Goal: Information Seeking & Learning: Obtain resource

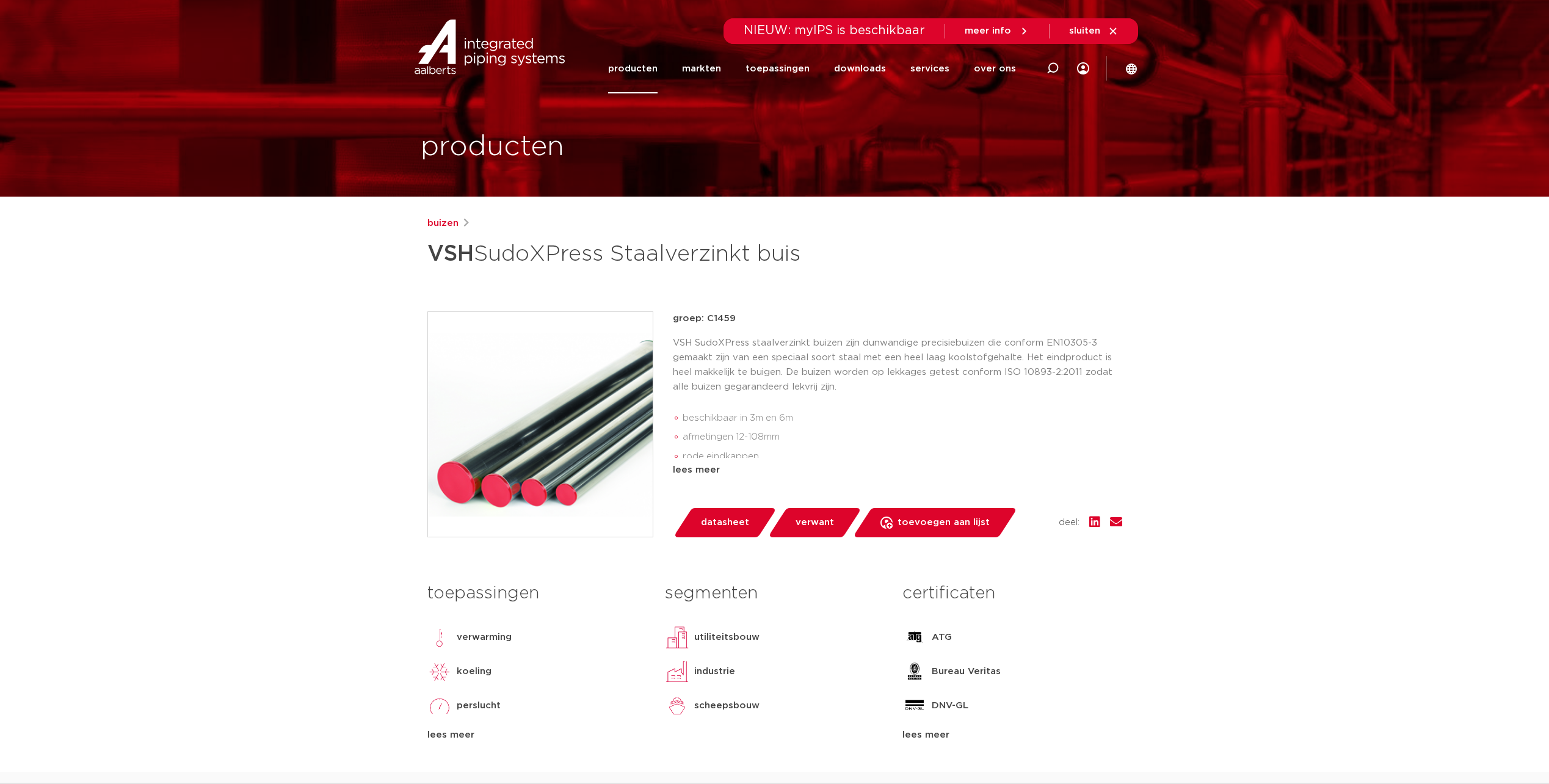
click at [654, 72] on link "producten" at bounding box center [633, 69] width 50 height 50
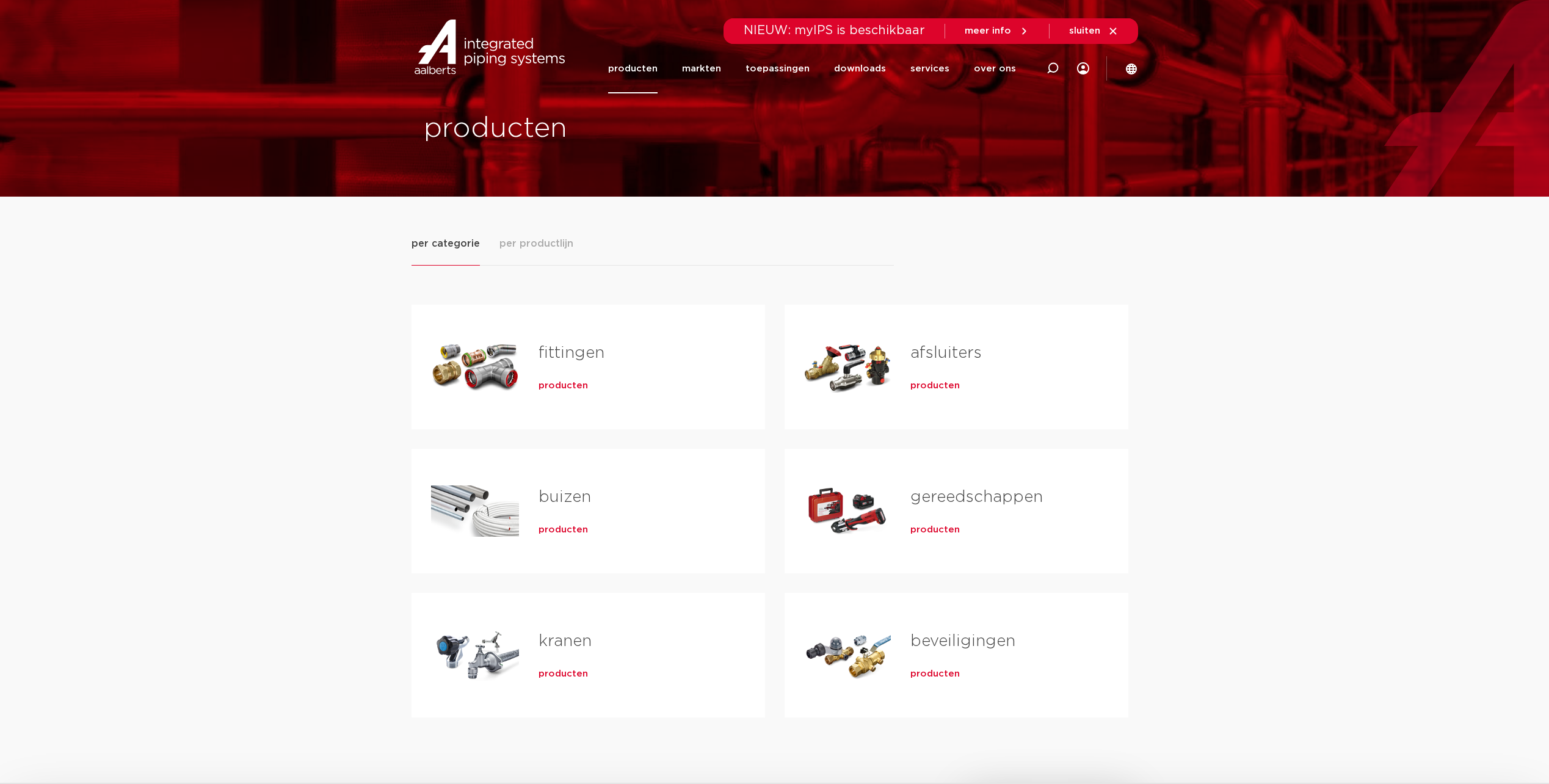
click at [561, 348] on link "fittingen" at bounding box center [571, 352] width 66 height 16
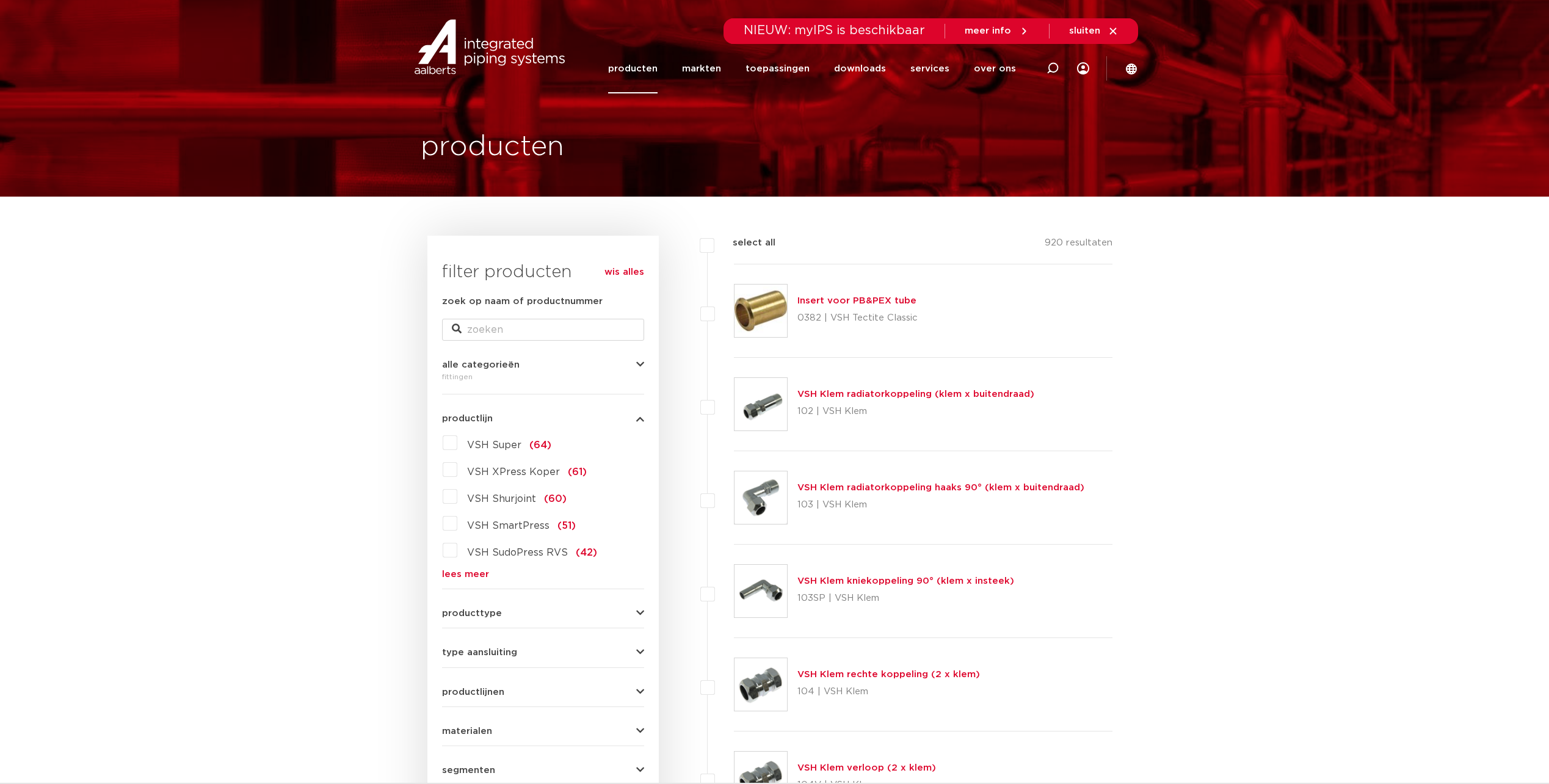
click at [457, 553] on label "VSH SudoPress RVS (42)" at bounding box center [527, 549] width 140 height 19
click at [0, 0] on input "VSH SudoPress RVS (42)" at bounding box center [0, 0] width 0 height 0
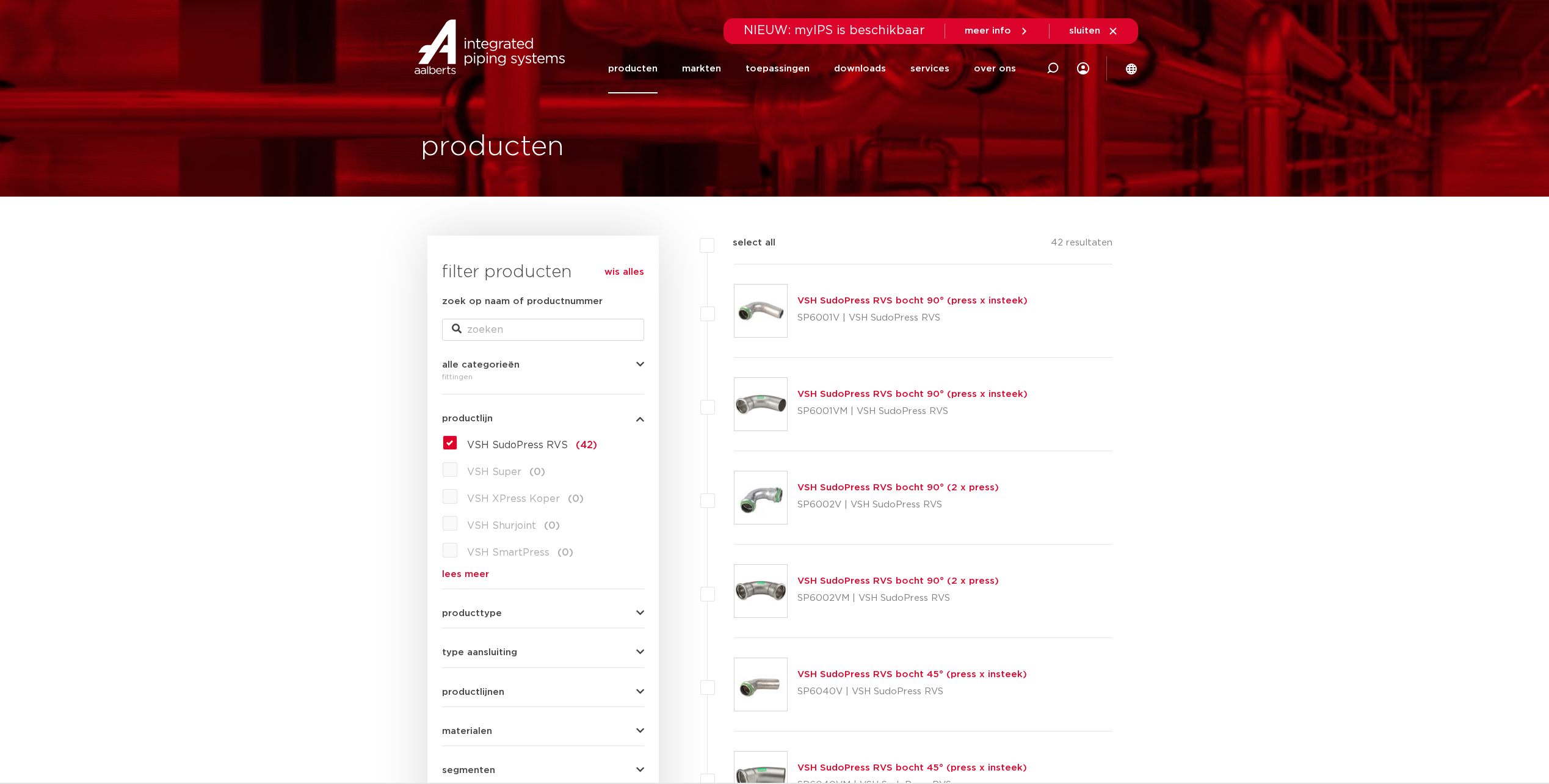
click at [476, 577] on link "lees meer" at bounding box center [543, 574] width 202 height 9
click at [457, 579] on label "VSH XPress RVS (0)" at bounding box center [515, 576] width 117 height 19
click at [457, 443] on label "VSH SudoPress RVS (42)" at bounding box center [527, 442] width 140 height 19
click at [0, 0] on input "VSH SudoPress RVS (42)" at bounding box center [0, 0] width 0 height 0
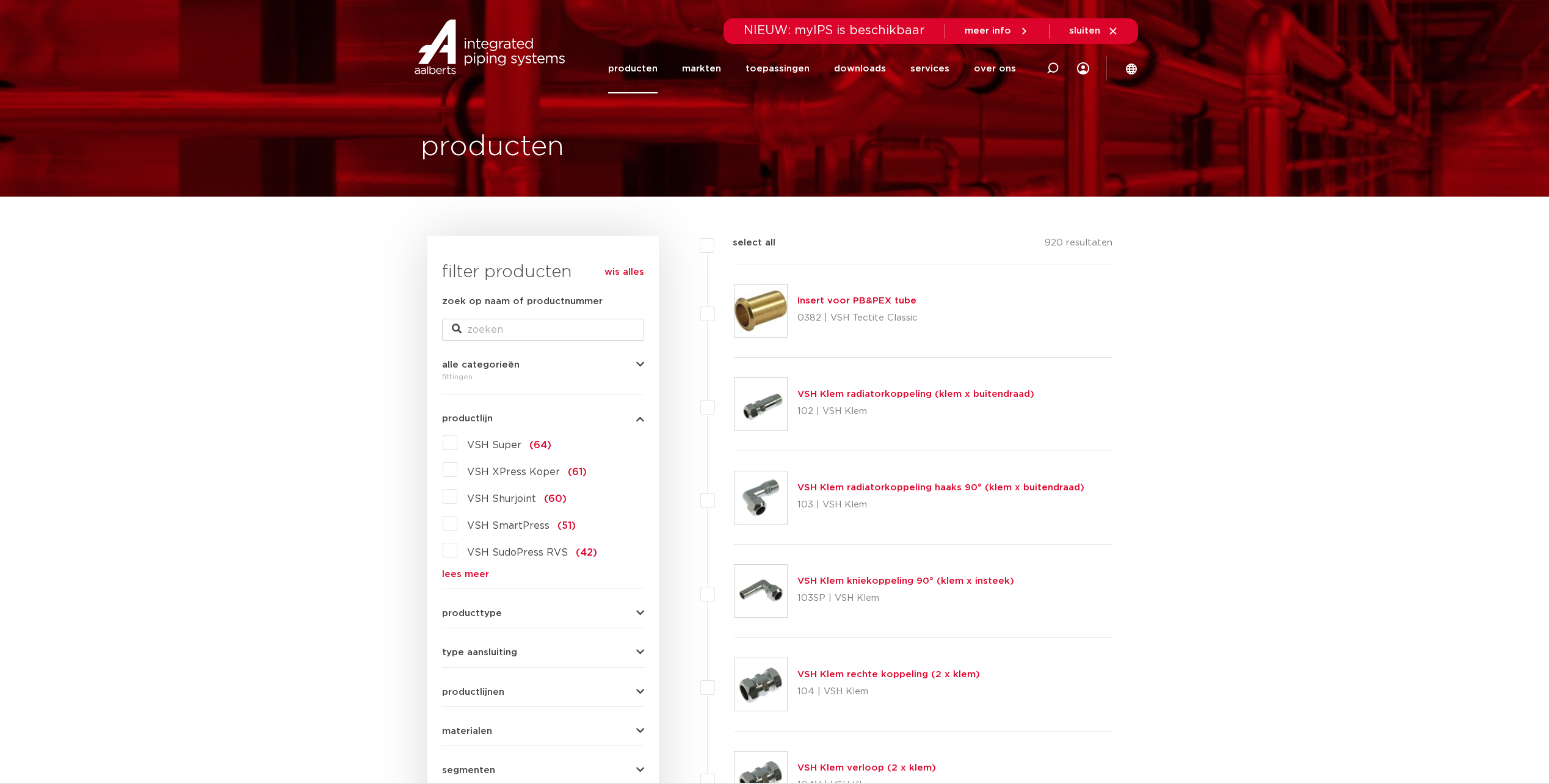
click at [471, 575] on link "lees meer" at bounding box center [543, 574] width 202 height 9
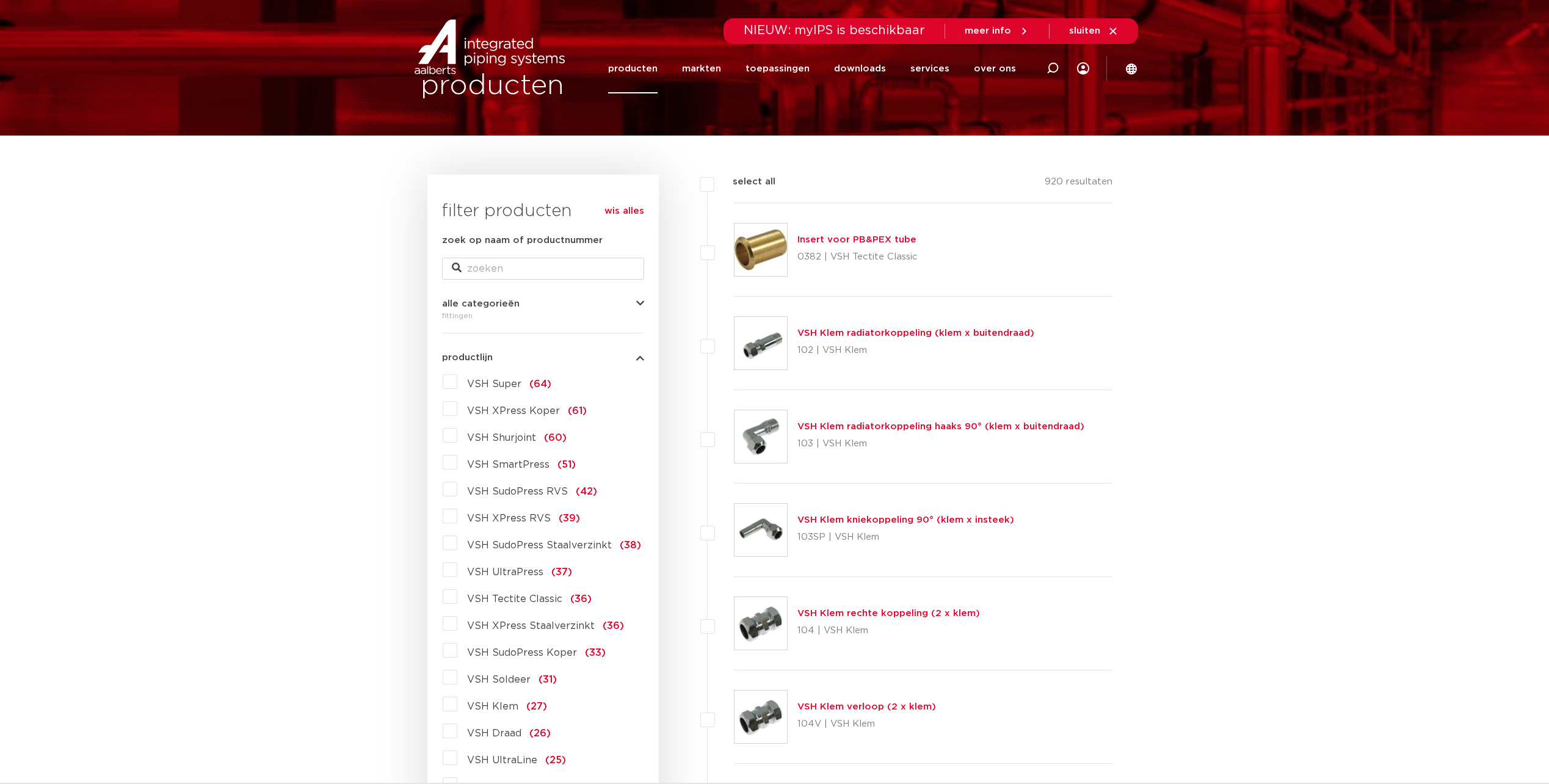
scroll to position [123, 0]
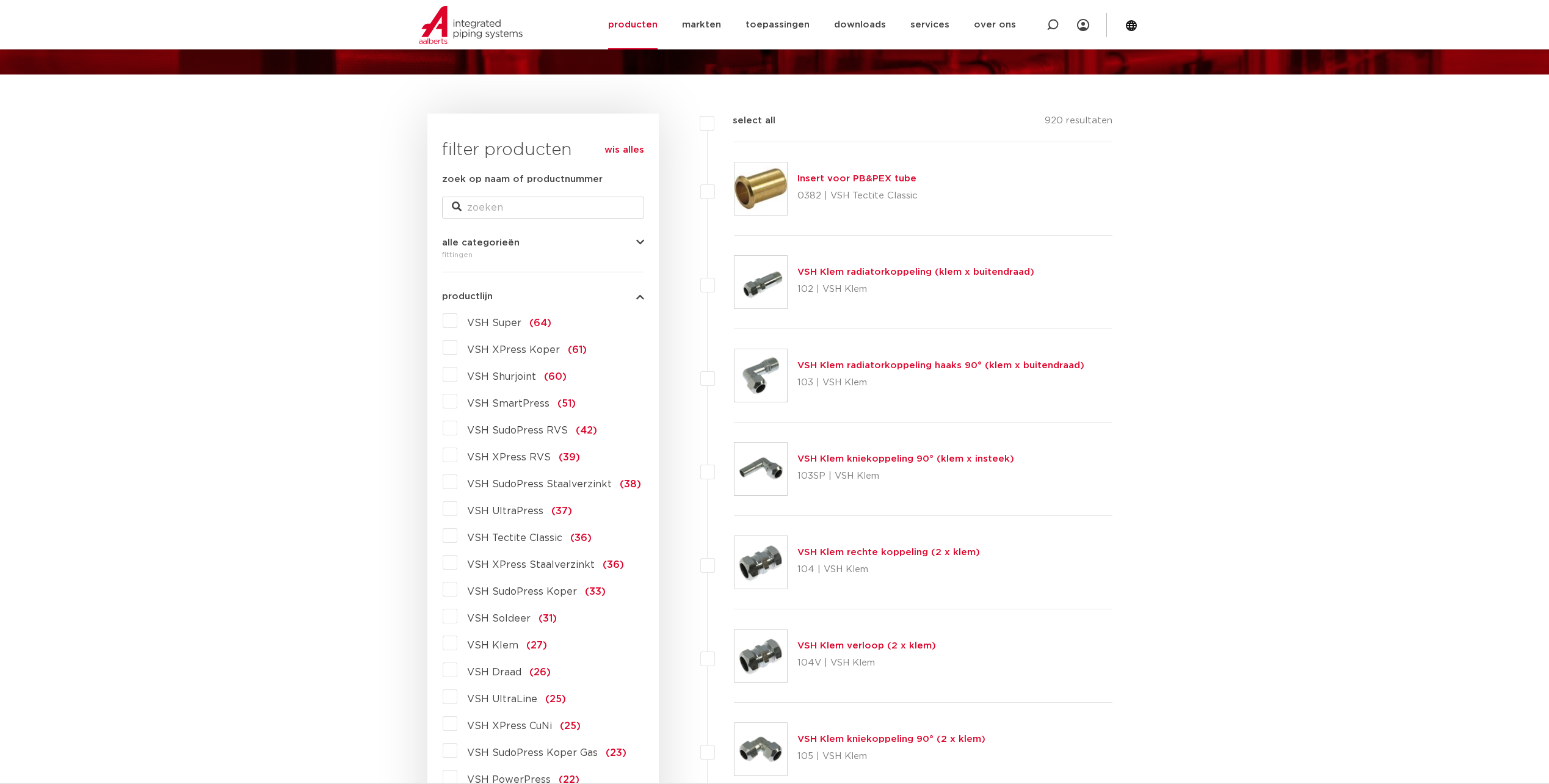
click at [457, 457] on label "VSH XPress RVS (39)" at bounding box center [518, 454] width 123 height 19
click at [0, 0] on input "VSH XPress RVS (39)" at bounding box center [0, 0] width 0 height 0
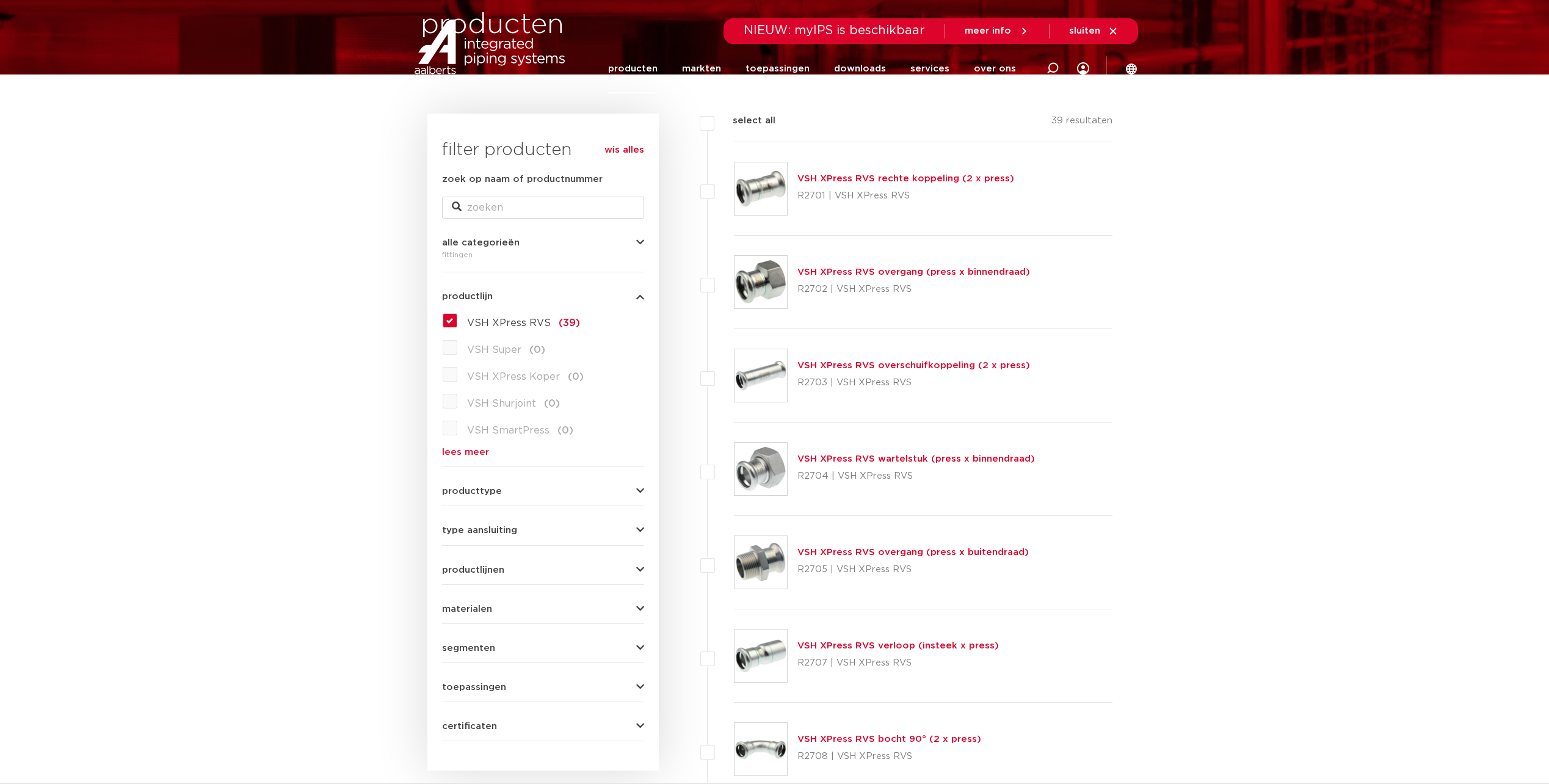
scroll to position [123, 0]
click at [457, 323] on label "VSH XPress RVS (39)" at bounding box center [518, 320] width 123 height 19
click at [0, 0] on input "VSH XPress RVS (39)" at bounding box center [0, 0] width 0 height 0
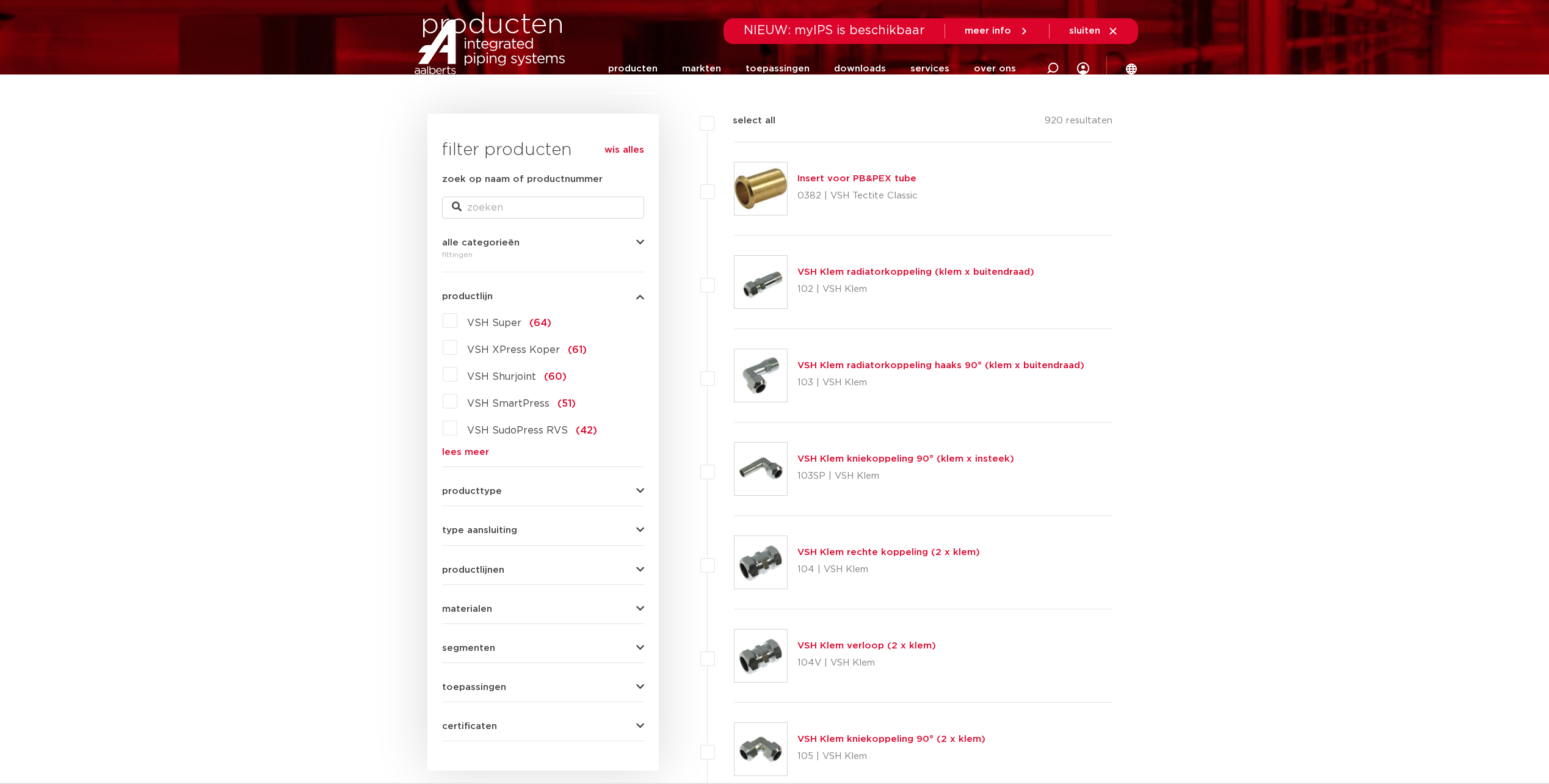
scroll to position [123, 0]
click at [506, 205] on input "zoek op naam of productnummer" at bounding box center [543, 207] width 202 height 22
type input "304"
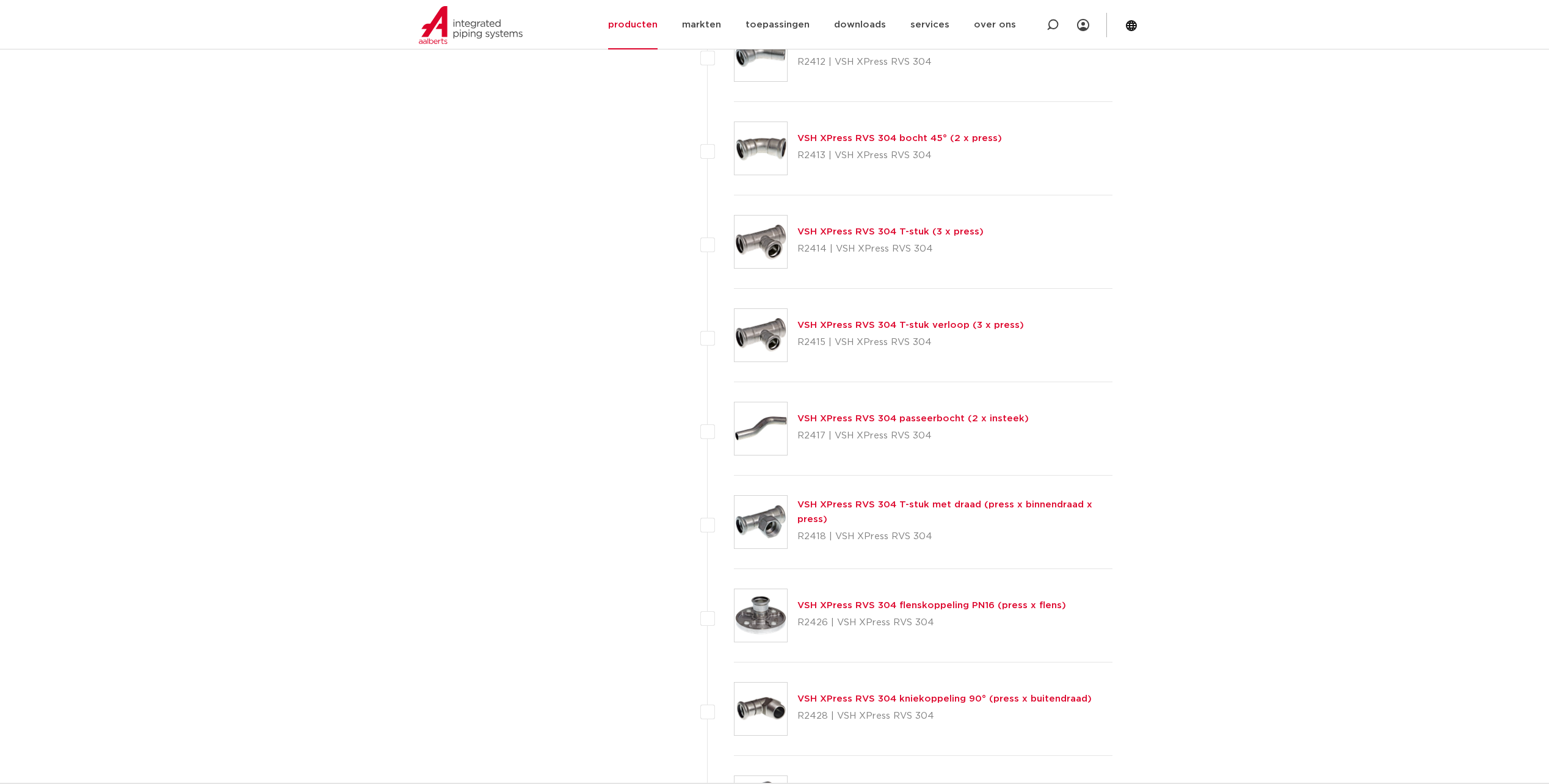
scroll to position [1281, 0]
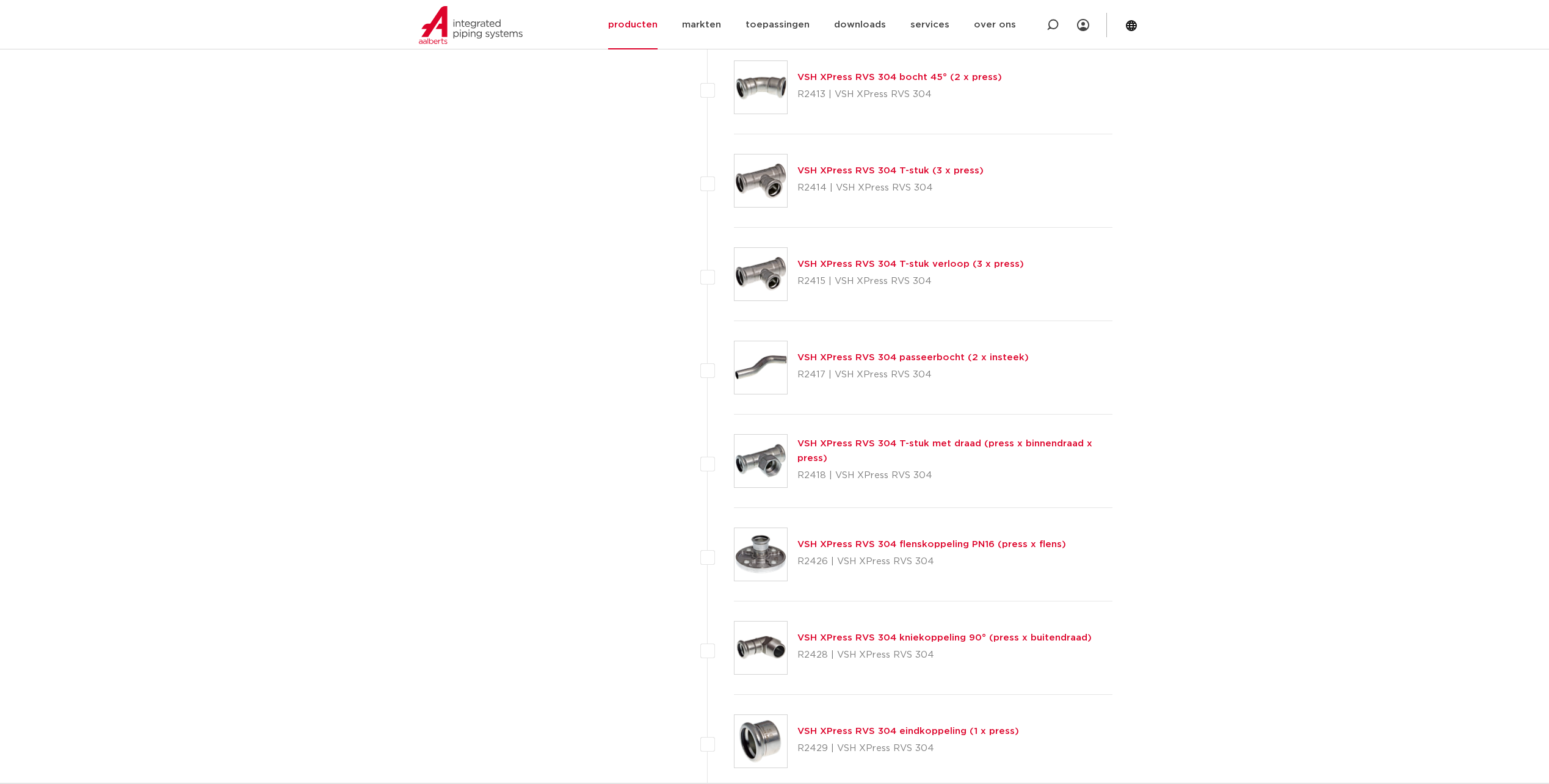
click at [929, 544] on link "VSH XPress RVS 304 flenskoppeling PN16 (press x flens)" at bounding box center [932, 544] width 269 height 9
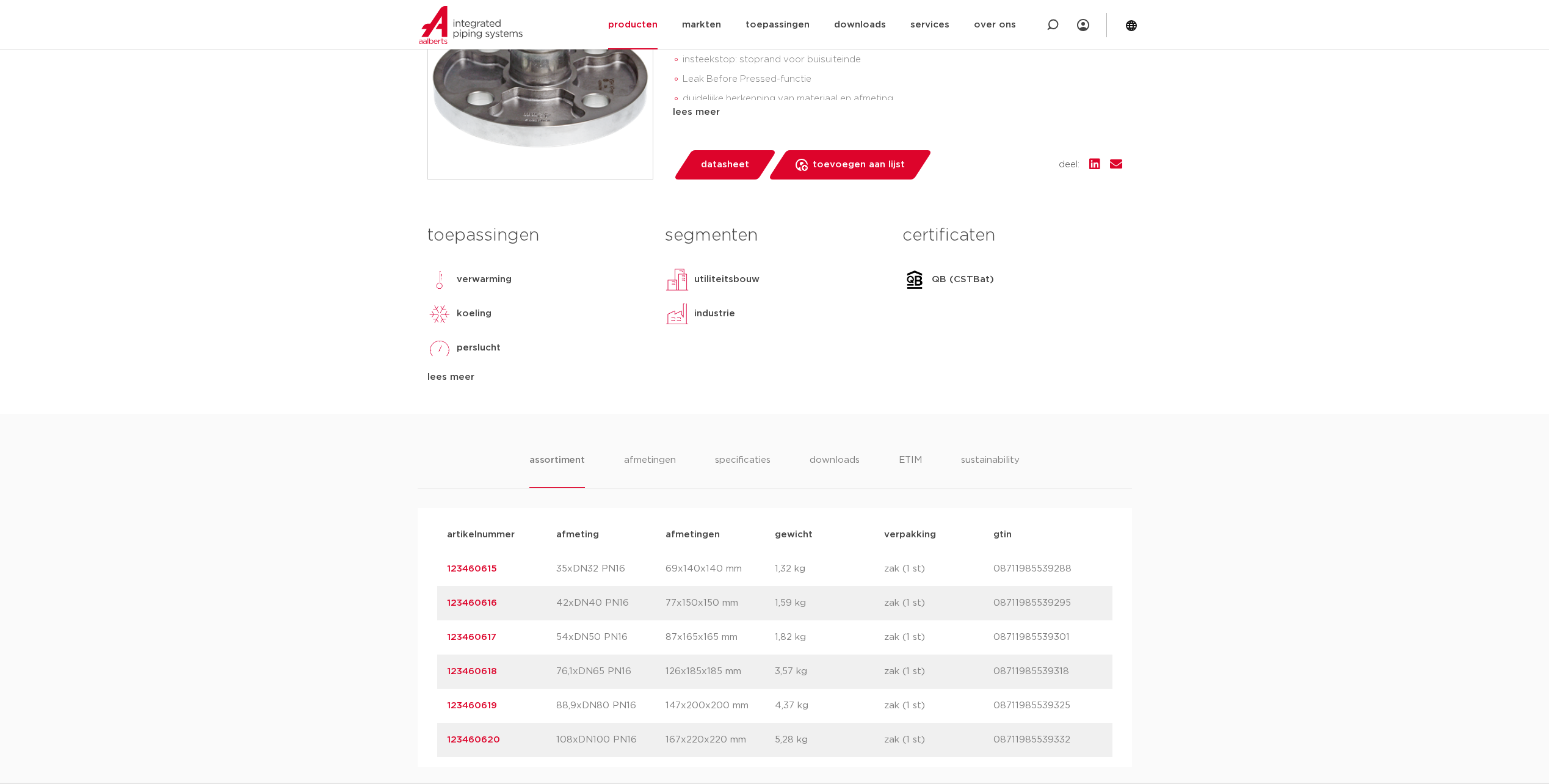
scroll to position [549, 0]
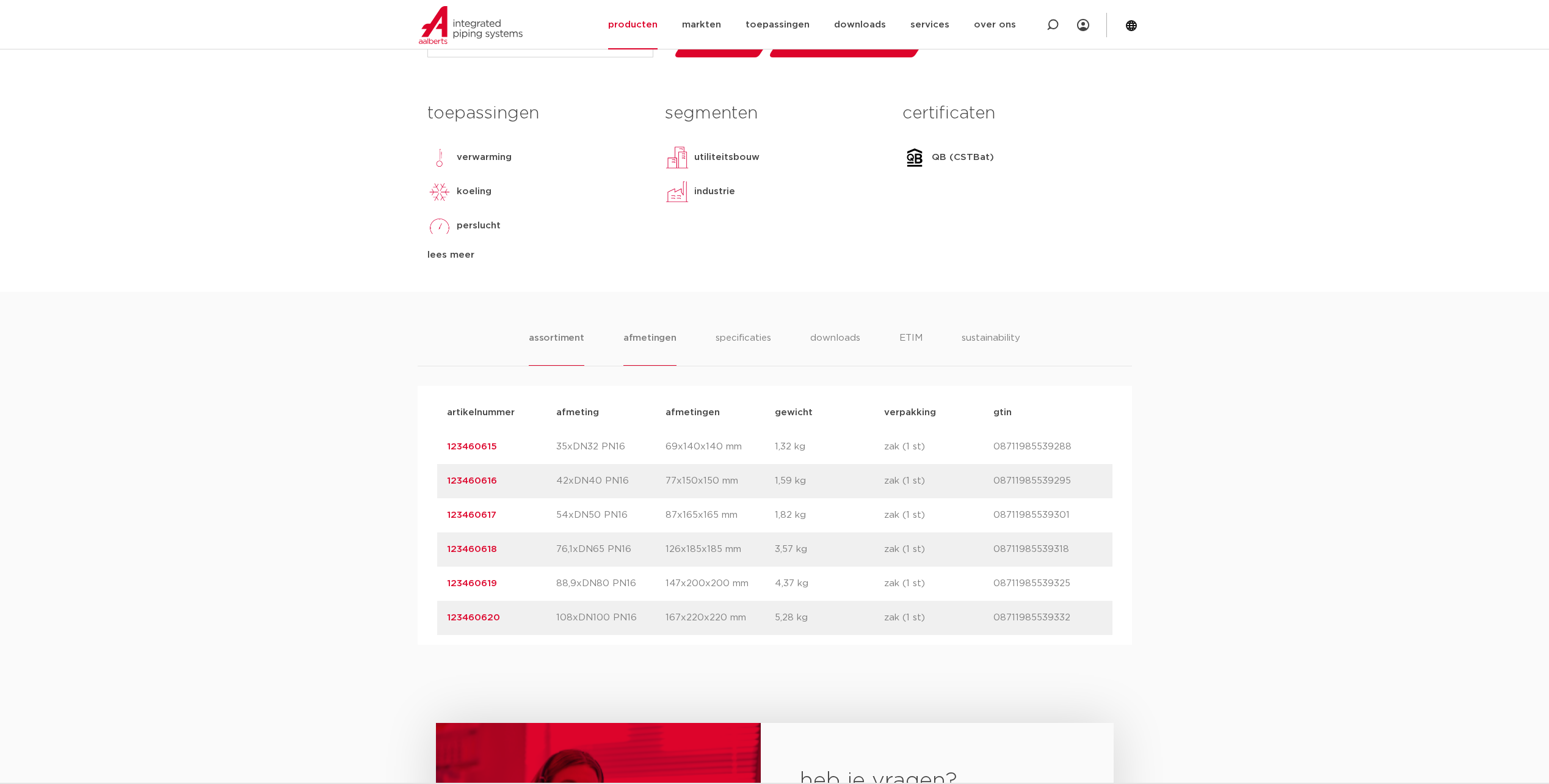
click at [642, 341] on li "afmetingen" at bounding box center [650, 348] width 53 height 35
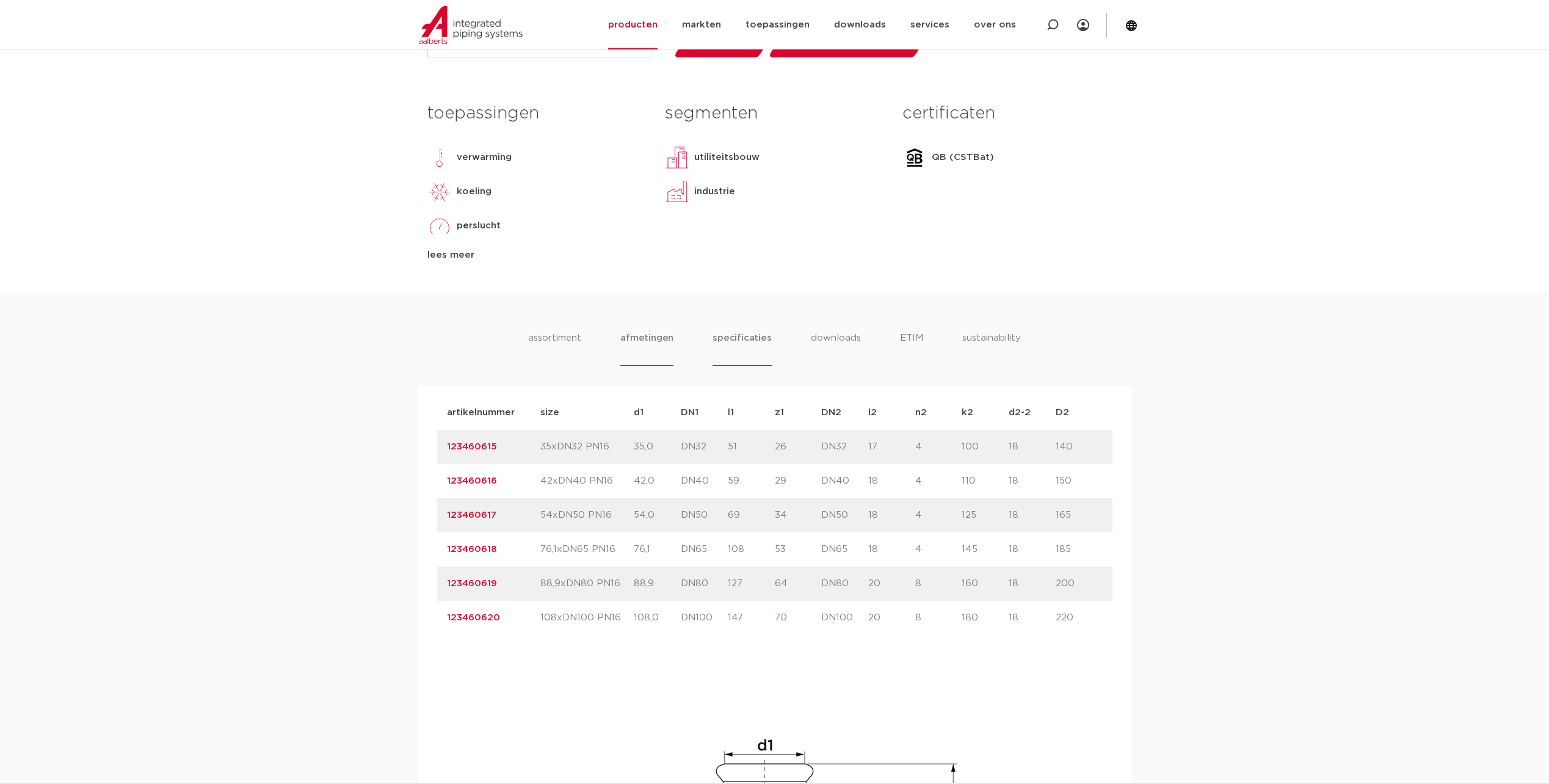
click at [737, 333] on li "specificaties" at bounding box center [742, 348] width 59 height 35
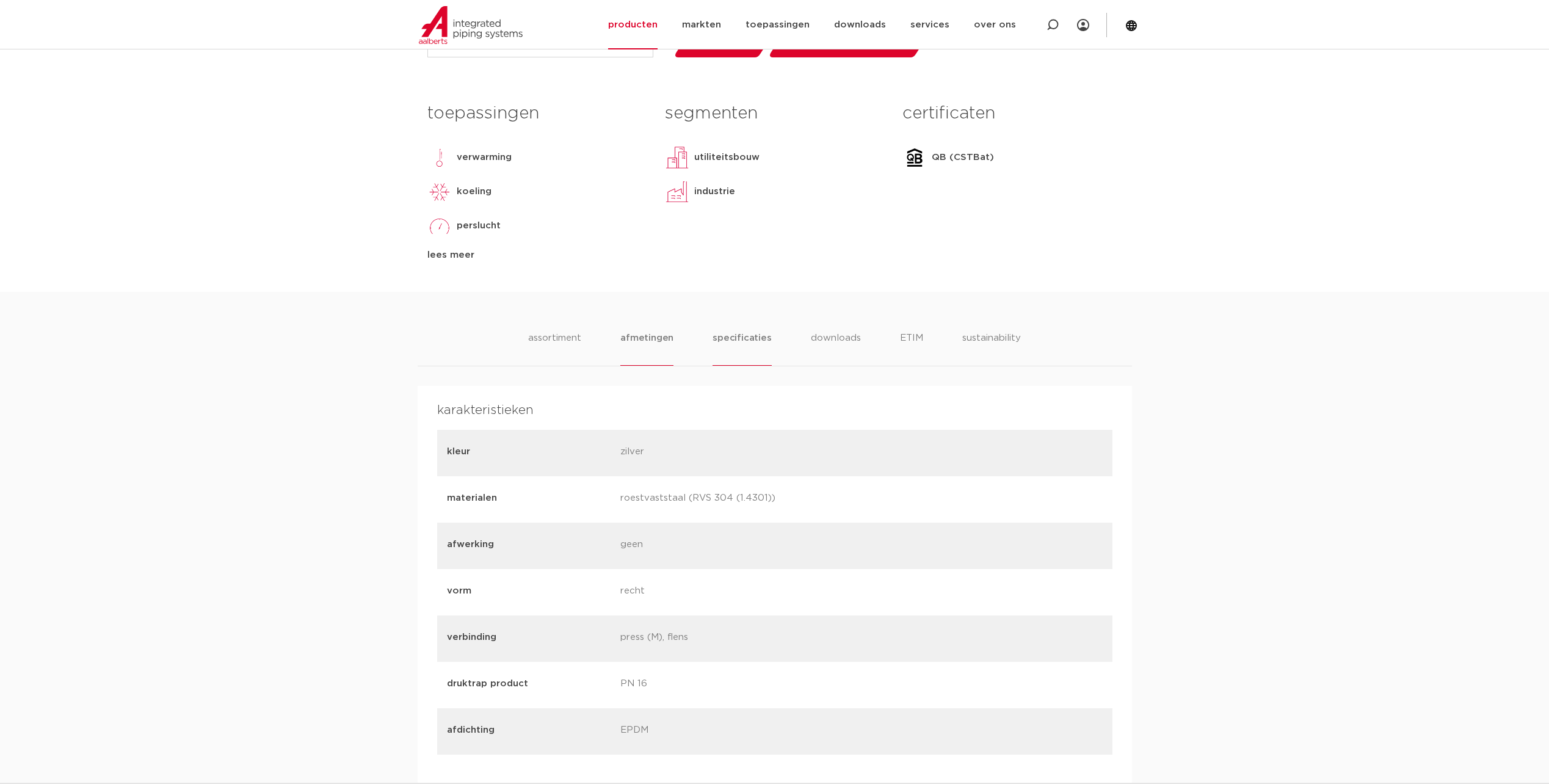
click at [665, 333] on li "afmetingen" at bounding box center [647, 348] width 53 height 35
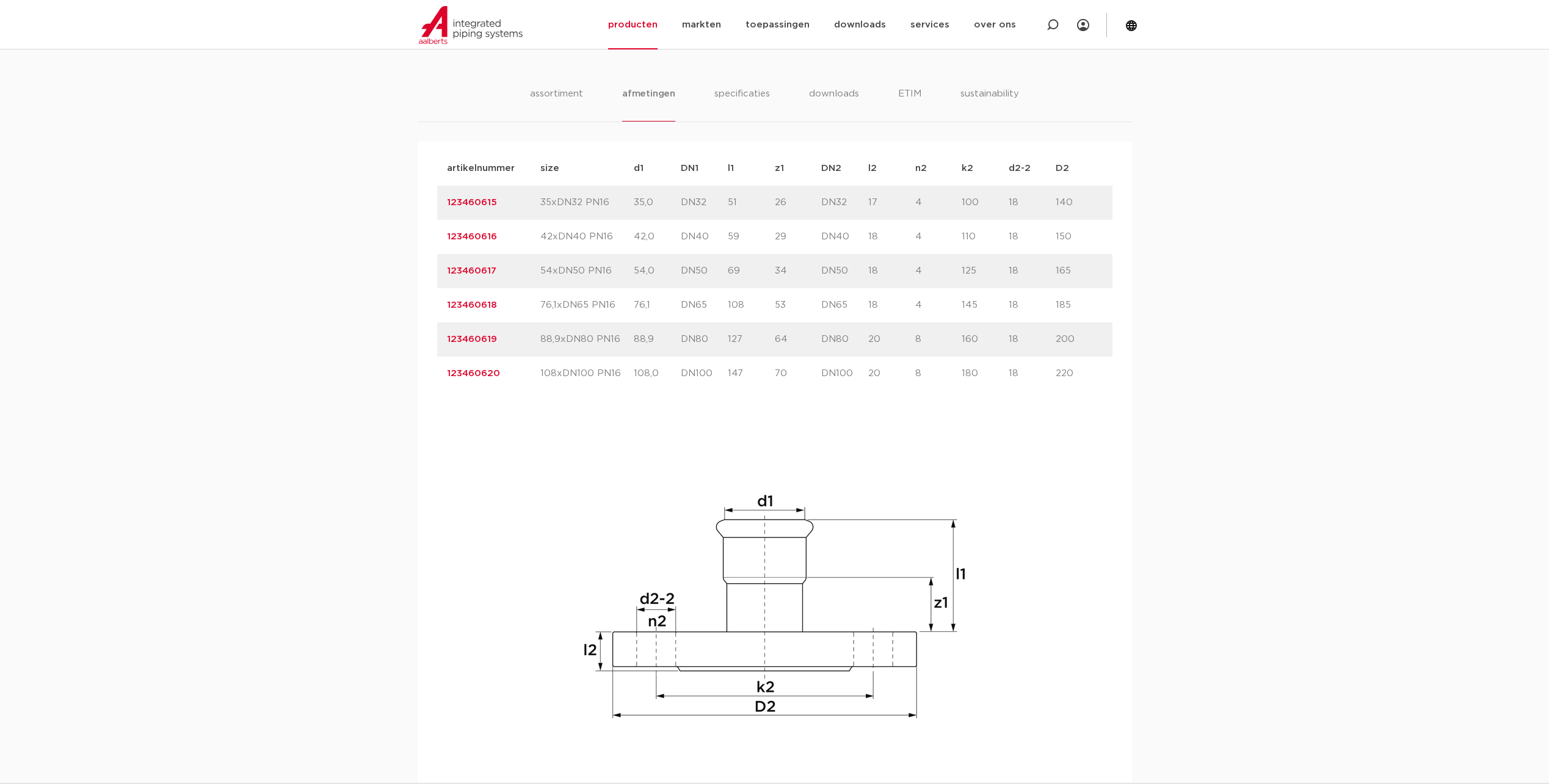
scroll to position [488, 0]
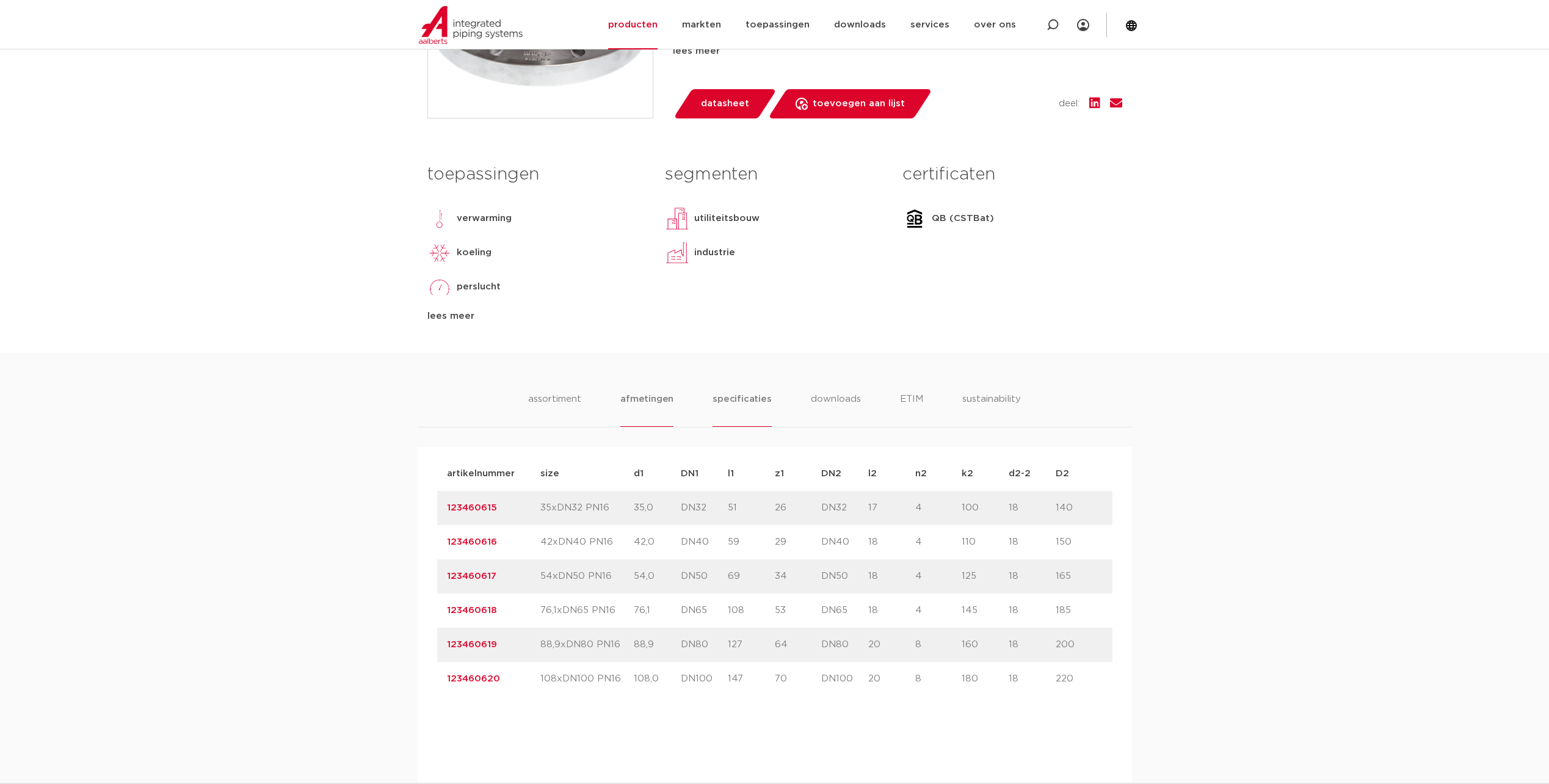
click at [754, 400] on li "specificaties" at bounding box center [742, 409] width 59 height 35
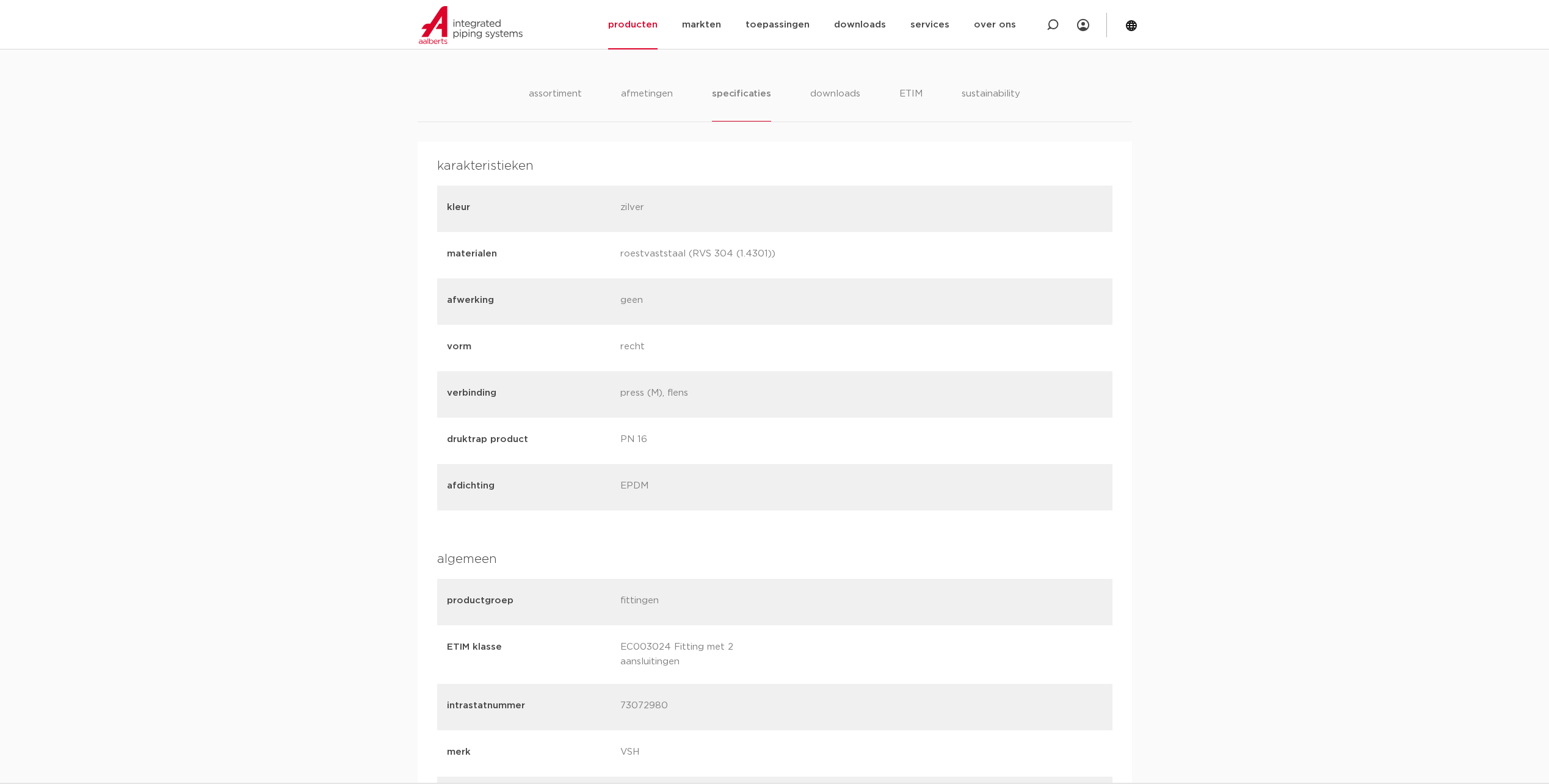
scroll to position [549, 0]
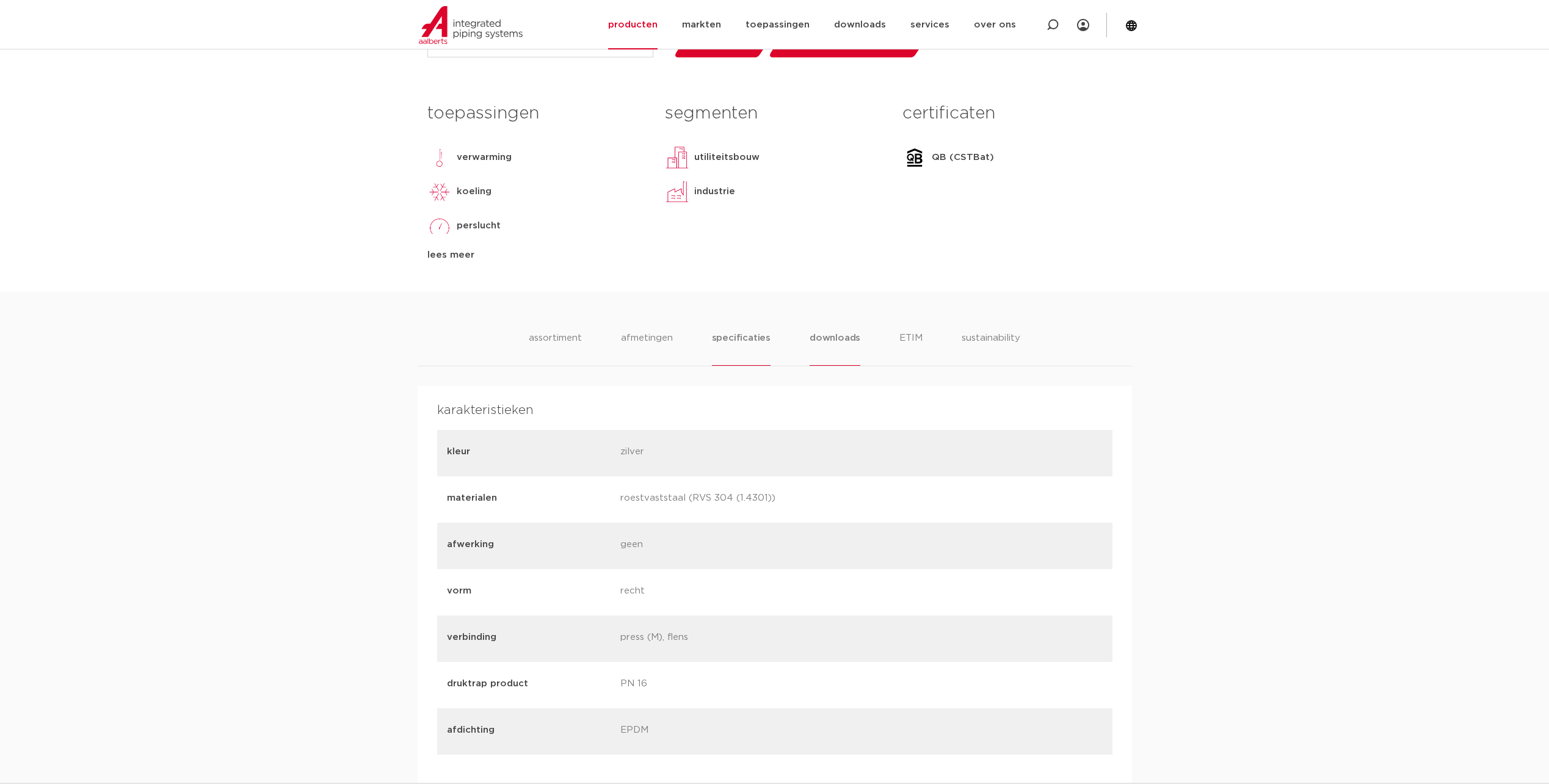
click at [824, 341] on li "downloads" at bounding box center [835, 348] width 51 height 35
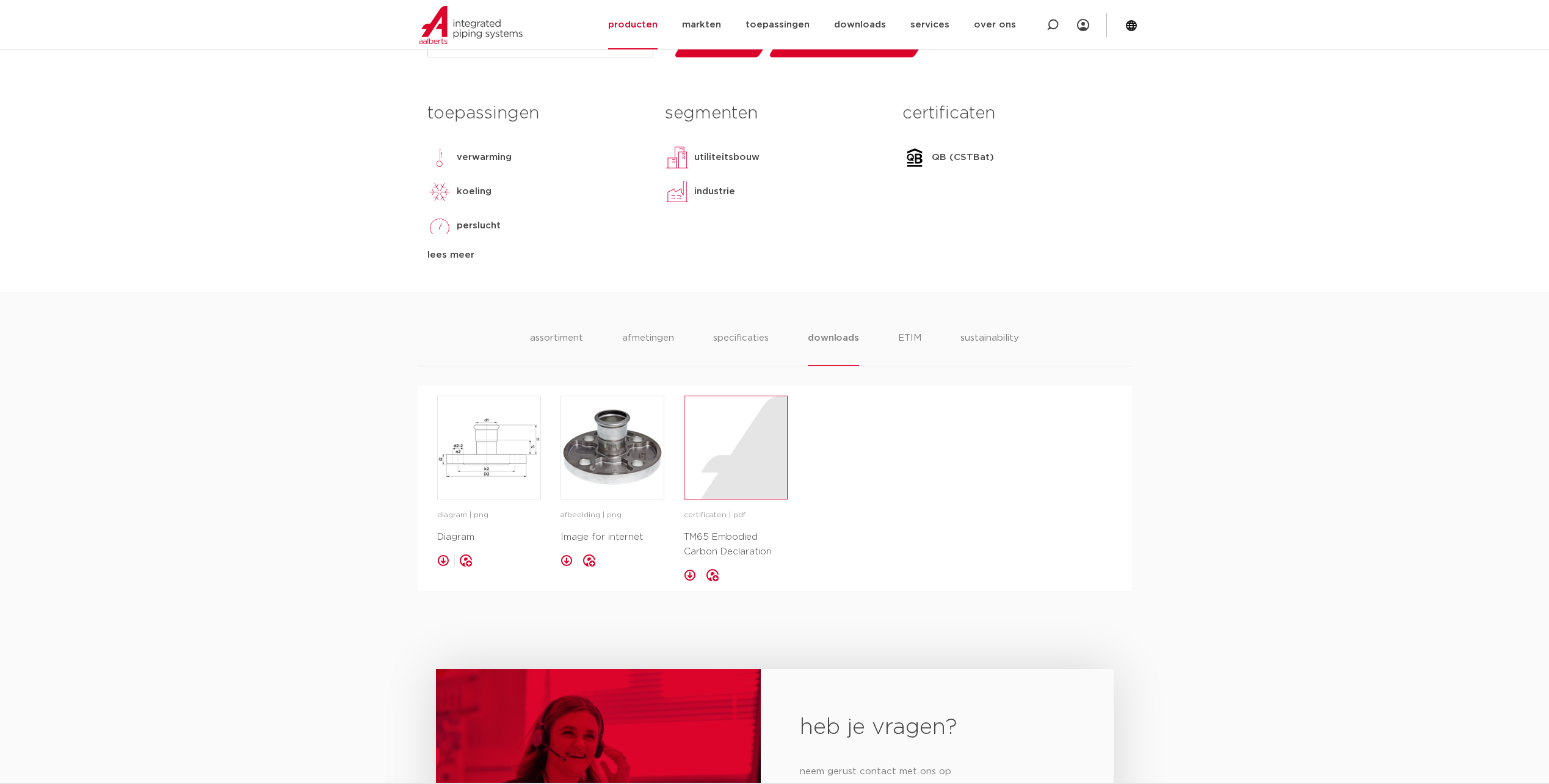
click at [741, 487] on div at bounding box center [735, 447] width 102 height 102
click at [909, 334] on li "ETIM" at bounding box center [909, 348] width 22 height 35
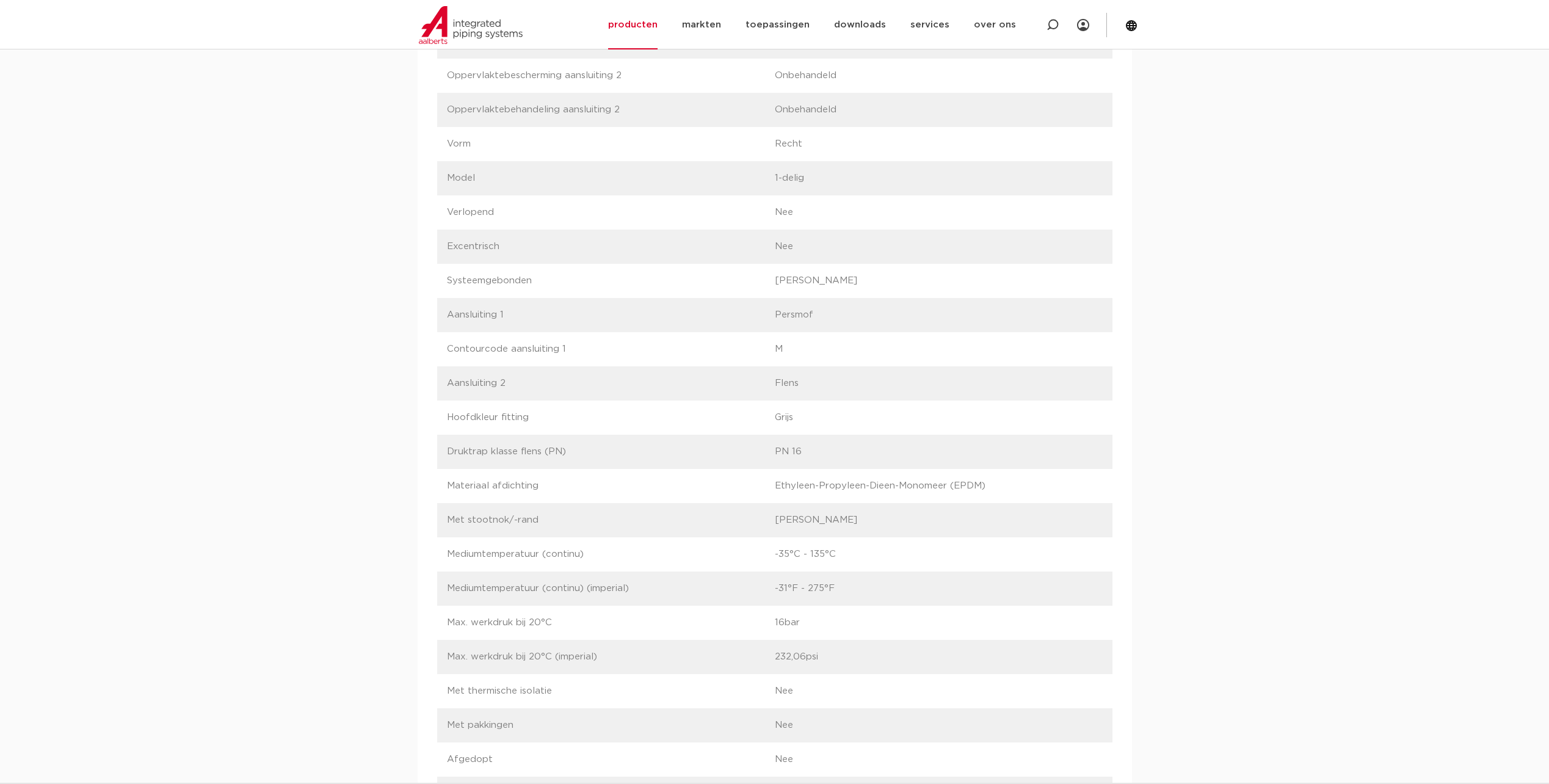
scroll to position [1099, 0]
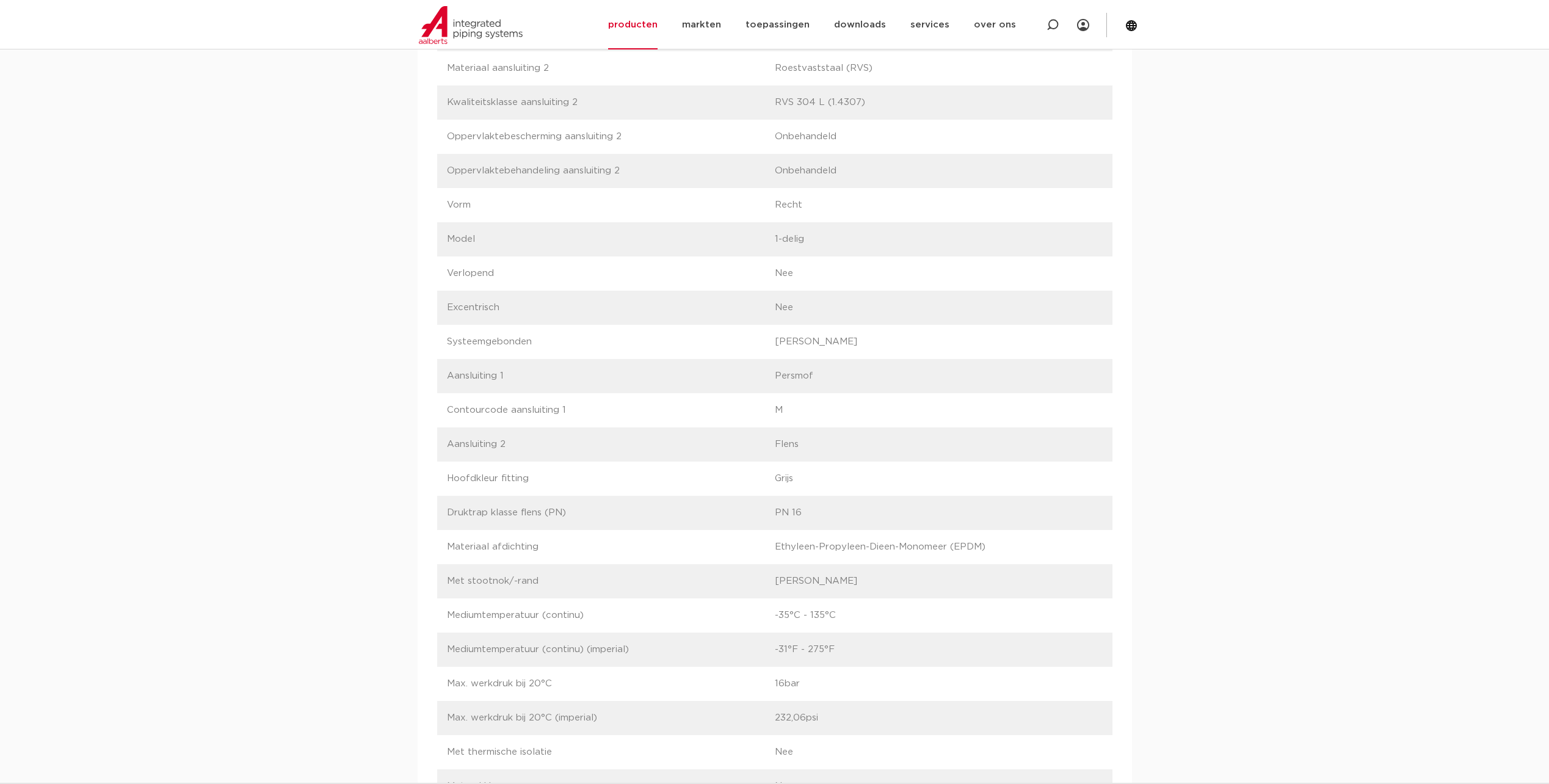
click at [789, 514] on p "PN 16" at bounding box center [939, 513] width 328 height 15
